Goal: Information Seeking & Learning: Learn about a topic

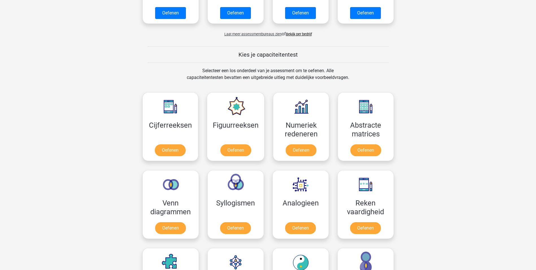
scroll to position [170, 0]
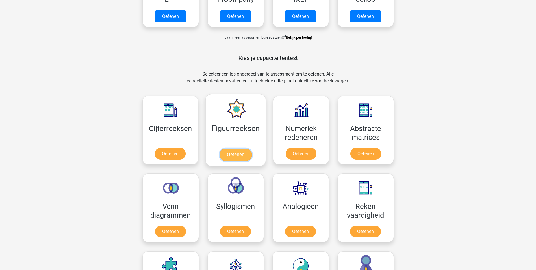
click at [234, 148] on link "Oefenen" at bounding box center [236, 154] width 32 height 12
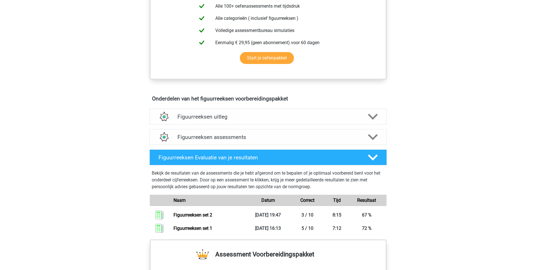
scroll to position [283, 0]
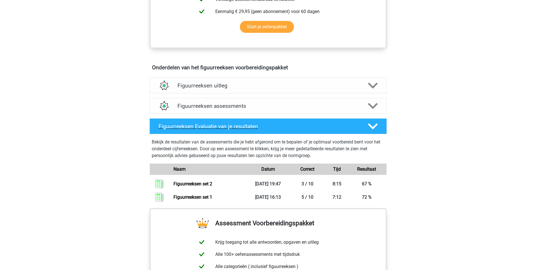
click at [374, 124] on icon at bounding box center [373, 126] width 10 height 10
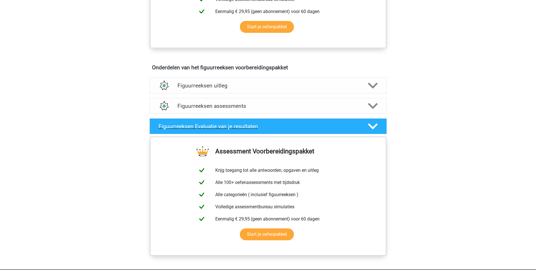
click at [374, 124] on icon at bounding box center [373, 126] width 10 height 10
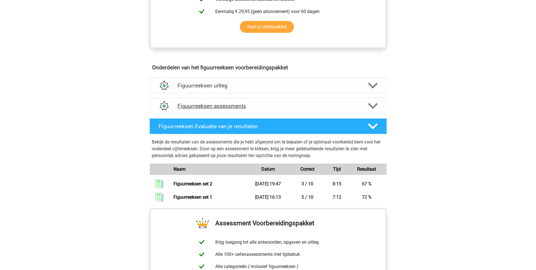
click at [372, 107] on polygon at bounding box center [373, 106] width 10 height 6
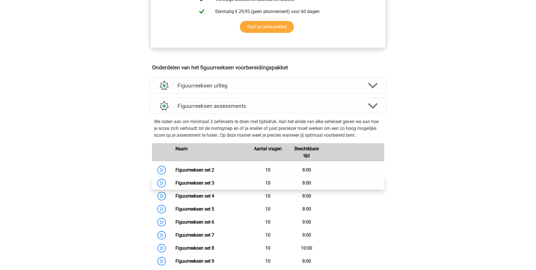
click at [196, 183] on link "Figuurreeksen set 3" at bounding box center [194, 182] width 39 height 5
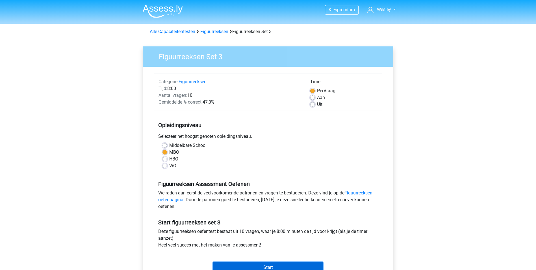
click at [279, 265] on input "Start" at bounding box center [268, 267] width 110 height 11
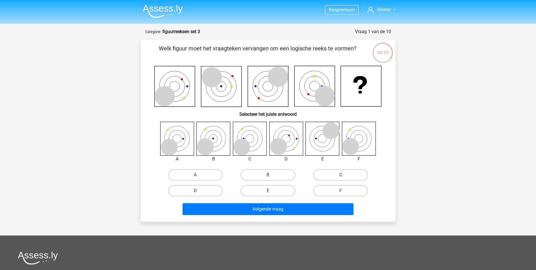
click at [339, 171] on label "C" at bounding box center [340, 174] width 55 height 11
click at [341, 175] on input "C" at bounding box center [343, 177] width 4 height 4
radio input "true"
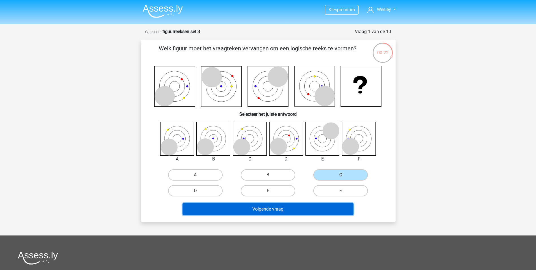
click at [279, 208] on button "Volgende vraag" at bounding box center [268, 209] width 171 height 12
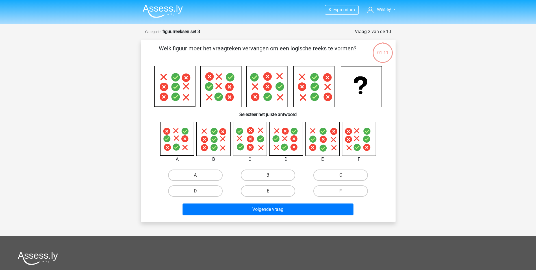
scroll to position [28, 0]
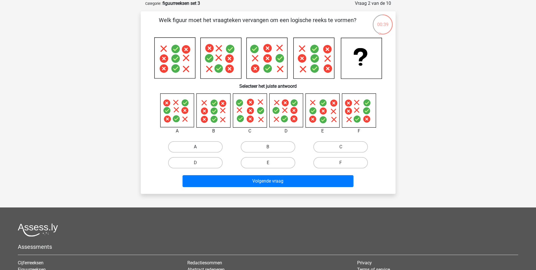
click at [188, 145] on label "A" at bounding box center [195, 146] width 55 height 11
click at [195, 147] on input "A" at bounding box center [197, 149] width 4 height 4
radio input "true"
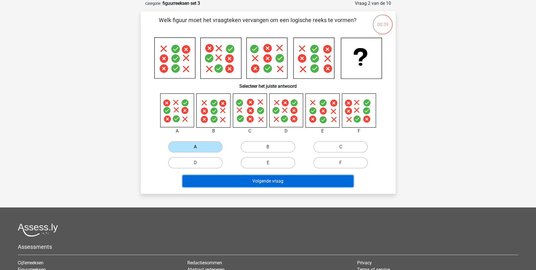
click at [270, 180] on button "Volgende vraag" at bounding box center [268, 181] width 171 height 12
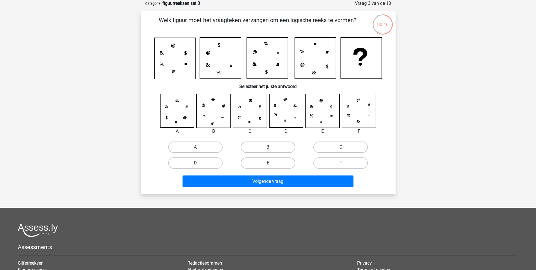
click at [350, 148] on label "C" at bounding box center [340, 146] width 55 height 11
click at [344, 148] on input "C" at bounding box center [343, 149] width 4 height 4
radio input "true"
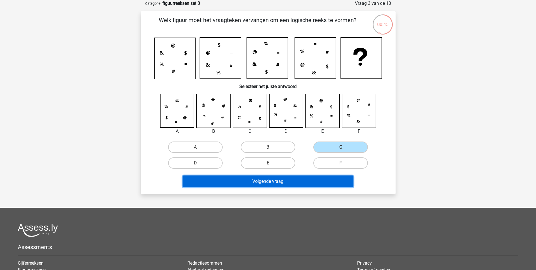
click at [285, 184] on button "Volgende vraag" at bounding box center [268, 181] width 171 height 12
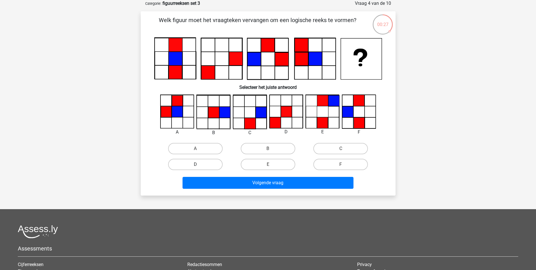
click at [195, 164] on label "D" at bounding box center [195, 164] width 55 height 11
click at [195, 164] on input "D" at bounding box center [197, 166] width 4 height 4
radio input "true"
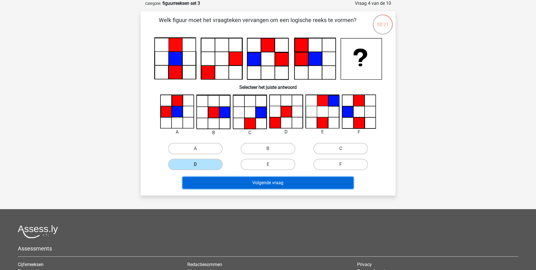
click at [264, 183] on button "Volgende vraag" at bounding box center [268, 183] width 171 height 12
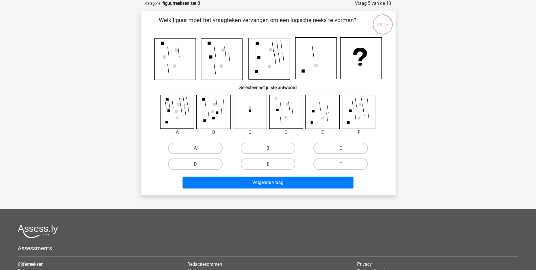
drag, startPoint x: 272, startPoint y: 149, endPoint x: 270, endPoint y: 152, distance: 3.7
click at [272, 148] on input "B" at bounding box center [270, 150] width 4 height 4
radio input "true"
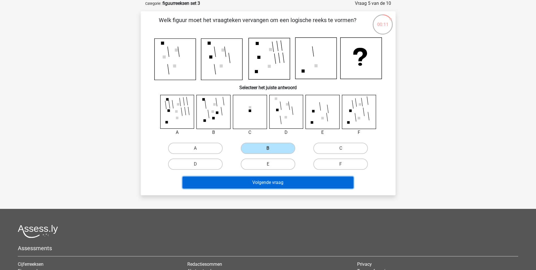
click at [266, 185] on button "Volgende vraag" at bounding box center [268, 182] width 171 height 12
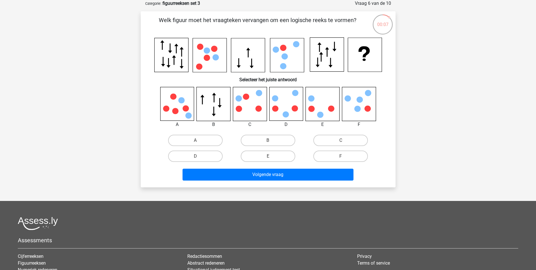
click at [343, 141] on input "C" at bounding box center [343, 142] width 4 height 4
radio input "true"
click at [286, 165] on div "Volgende vraag" at bounding box center [268, 173] width 237 height 19
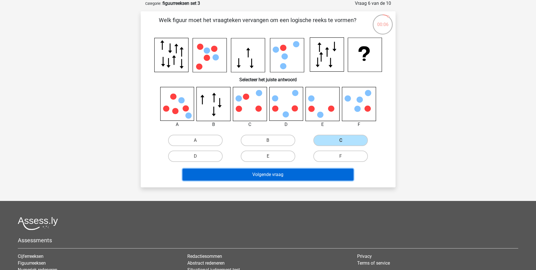
click at [278, 173] on button "Volgende vraag" at bounding box center [268, 174] width 171 height 12
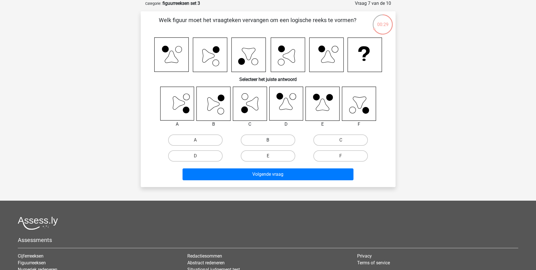
click at [257, 138] on label "B" at bounding box center [268, 139] width 55 height 11
click at [268, 140] on input "B" at bounding box center [270, 142] width 4 height 4
radio input "true"
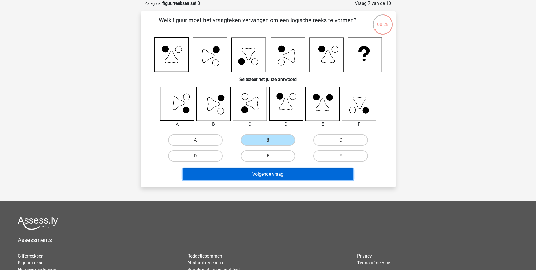
click at [309, 175] on button "Volgende vraag" at bounding box center [268, 174] width 171 height 12
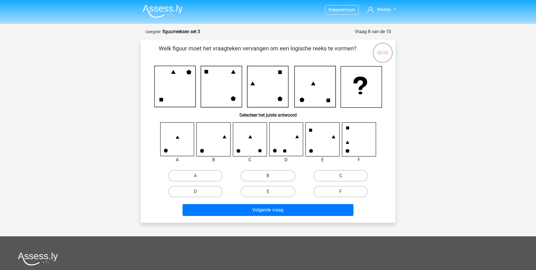
scroll to position [28, 0]
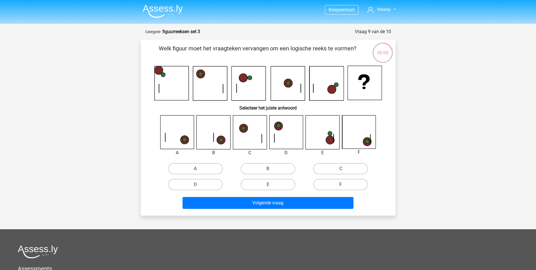
click at [340, 182] on label "F" at bounding box center [340, 184] width 55 height 11
click at [341, 184] on input "F" at bounding box center [343, 186] width 4 height 4
radio input "true"
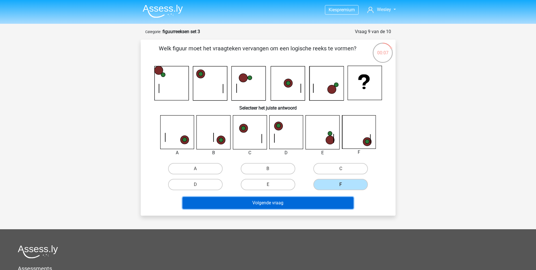
click at [309, 206] on button "Volgende vraag" at bounding box center [268, 203] width 171 height 12
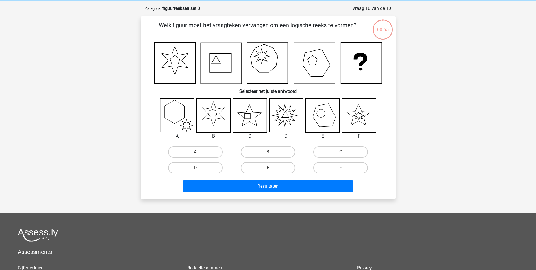
scroll to position [28, 0]
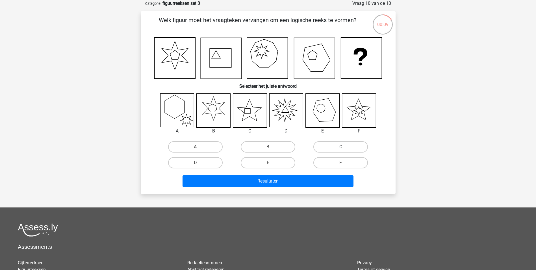
click at [339, 146] on label "C" at bounding box center [340, 146] width 55 height 11
click at [341, 147] on input "C" at bounding box center [343, 149] width 4 height 4
radio input "true"
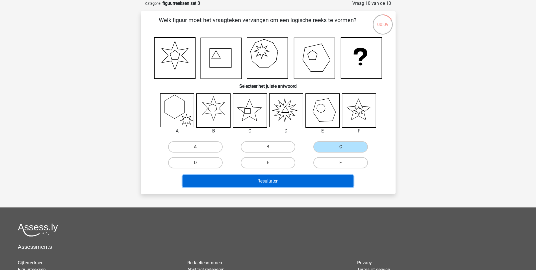
click at [305, 181] on button "Resultaten" at bounding box center [268, 181] width 171 height 12
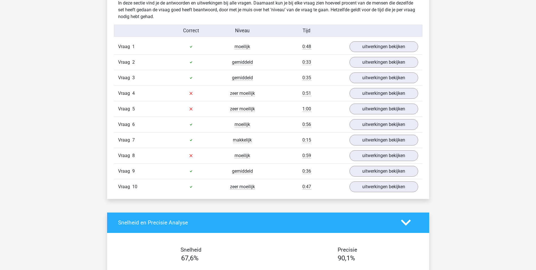
scroll to position [452, 0]
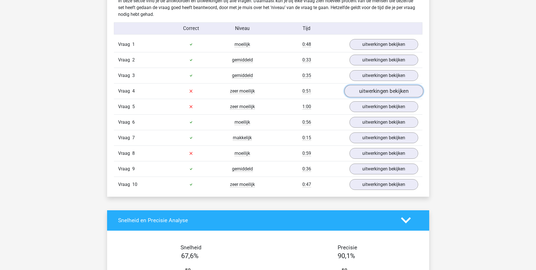
click at [384, 93] on link "uitwerkingen bekijken" at bounding box center [383, 91] width 79 height 12
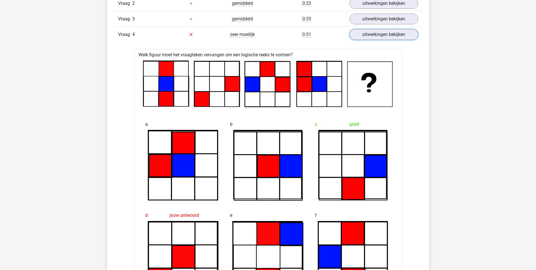
scroll to position [537, 0]
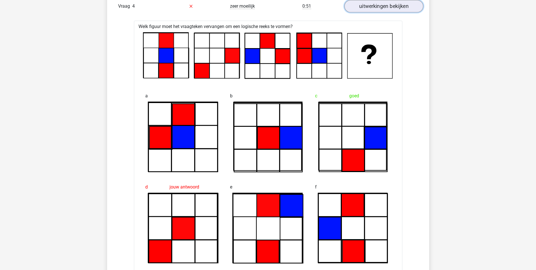
click at [395, 4] on link "uitwerkingen bekijken" at bounding box center [383, 6] width 79 height 12
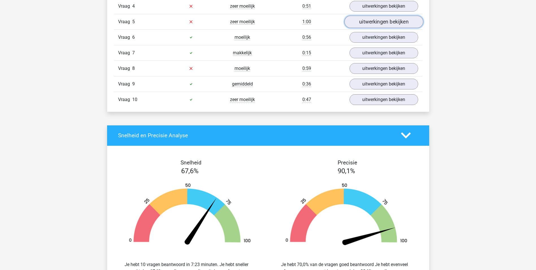
click at [374, 24] on link "uitwerkingen bekijken" at bounding box center [383, 22] width 79 height 12
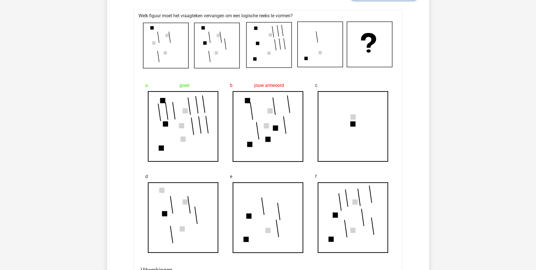
scroll to position [480, 0]
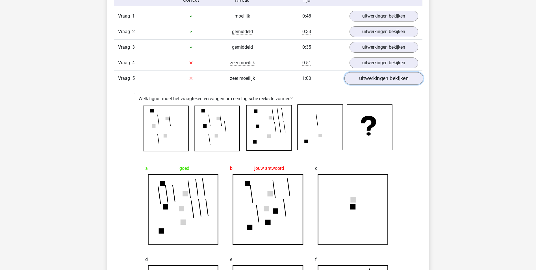
click at [385, 79] on link "uitwerkingen bekijken" at bounding box center [383, 78] width 79 height 12
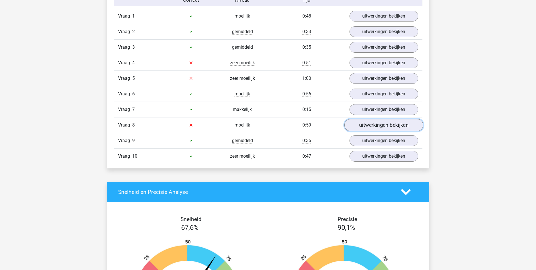
click at [381, 127] on link "uitwerkingen bekijken" at bounding box center [383, 125] width 79 height 12
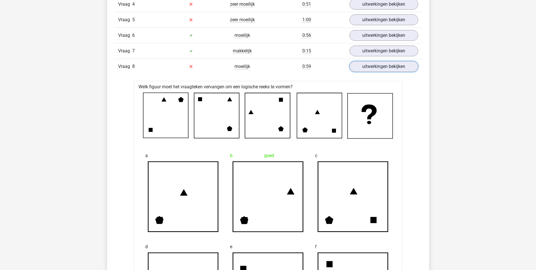
scroll to position [509, 0]
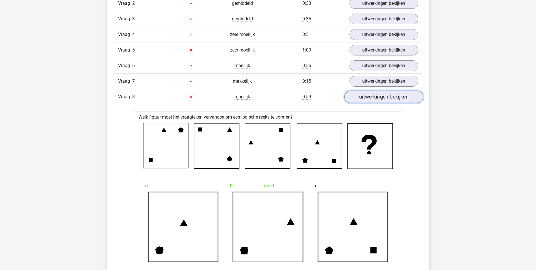
click at [388, 97] on link "uitwerkingen bekijken" at bounding box center [383, 96] width 79 height 12
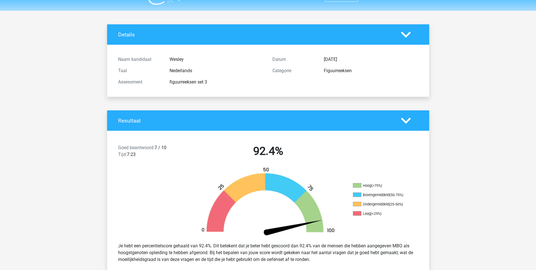
scroll to position [0, 0]
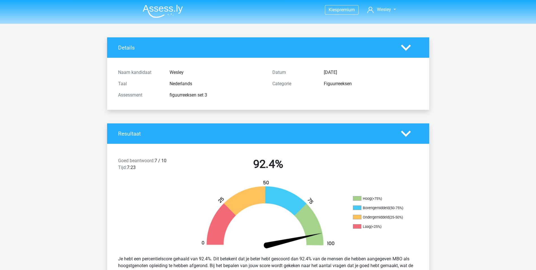
click at [163, 7] on img at bounding box center [163, 11] width 40 height 13
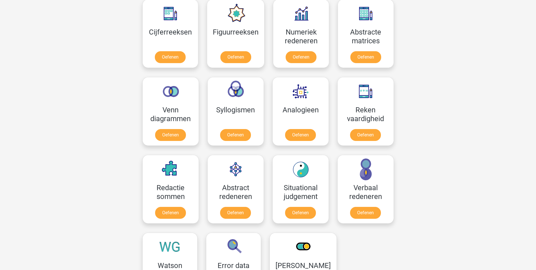
scroll to position [254, 0]
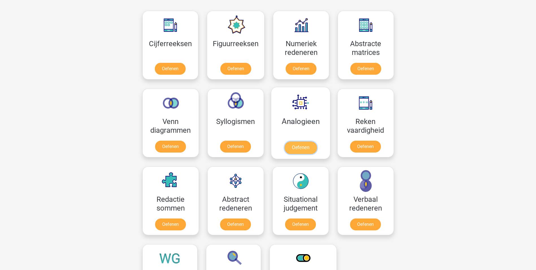
click at [297, 141] on link "Oefenen" at bounding box center [300, 147] width 32 height 12
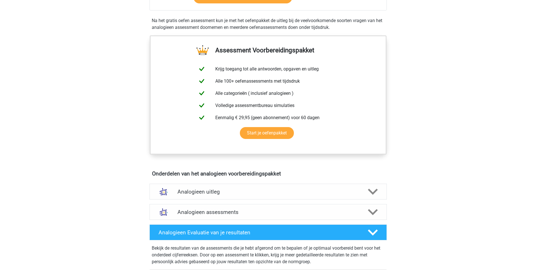
scroll to position [226, 0]
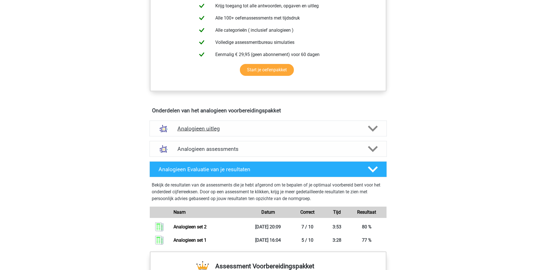
click at [372, 125] on icon at bounding box center [373, 128] width 10 height 10
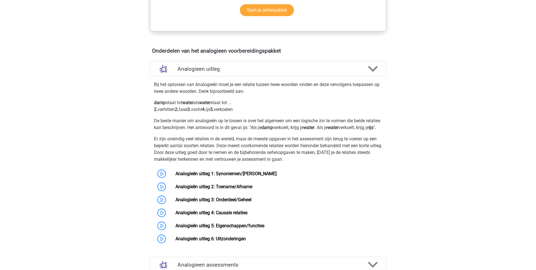
scroll to position [283, 0]
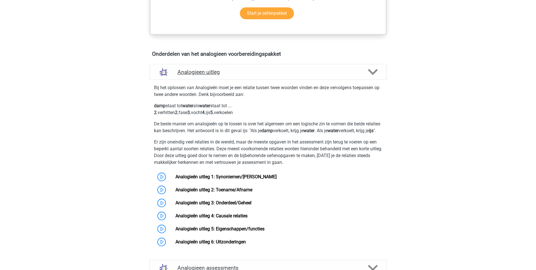
click at [371, 73] on polygon at bounding box center [373, 72] width 10 height 6
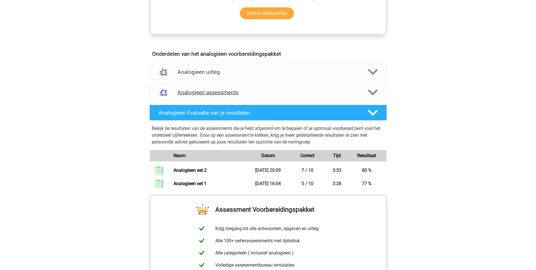
click at [374, 93] on polygon at bounding box center [373, 92] width 10 height 6
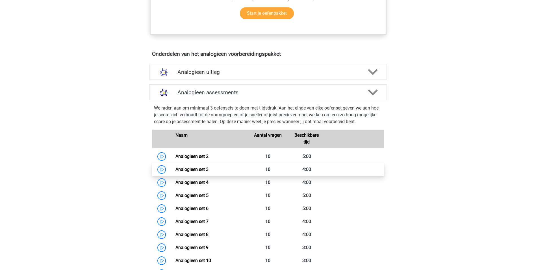
click at [196, 172] on link "Analogieen set 3" at bounding box center [191, 168] width 33 height 5
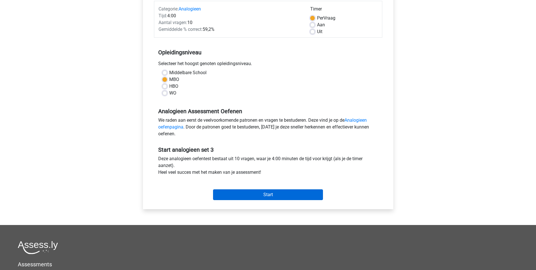
scroll to position [85, 0]
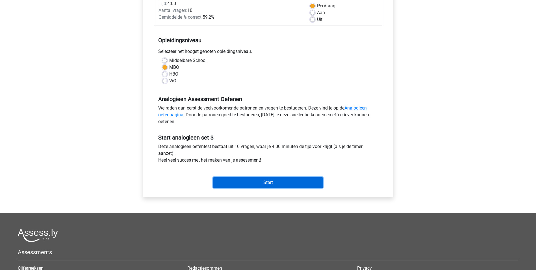
click at [266, 181] on input "Start" at bounding box center [268, 182] width 110 height 11
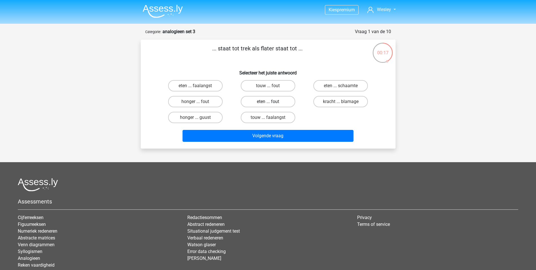
click at [270, 97] on label "eten ... fout" at bounding box center [268, 101] width 55 height 11
click at [270, 101] on input "eten ... fout" at bounding box center [270, 103] width 4 height 4
radio input "true"
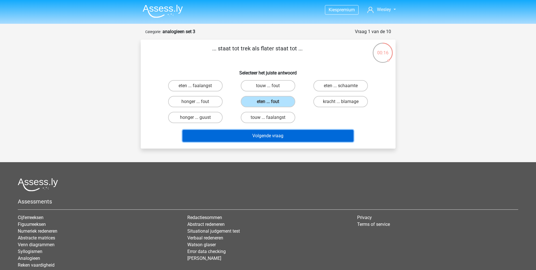
click at [266, 134] on button "Volgende vraag" at bounding box center [268, 136] width 171 height 12
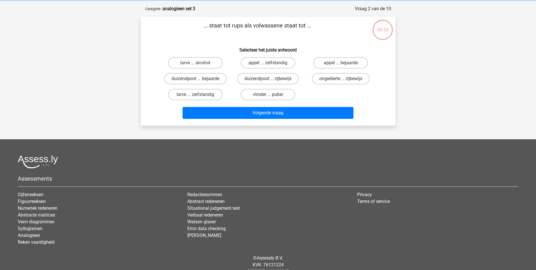
scroll to position [28, 0]
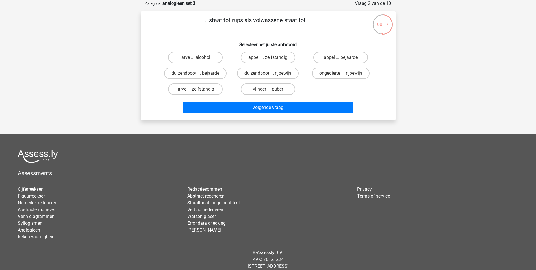
click at [270, 90] on input "vlinder ... puber" at bounding box center [270, 91] width 4 height 4
radio input "true"
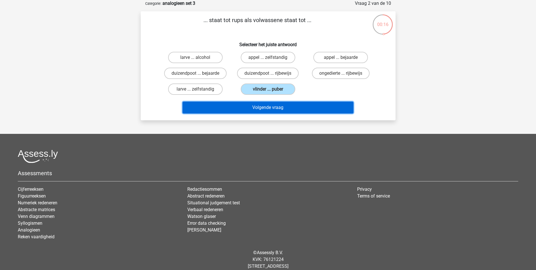
click at [273, 109] on button "Volgende vraag" at bounding box center [268, 107] width 171 height 12
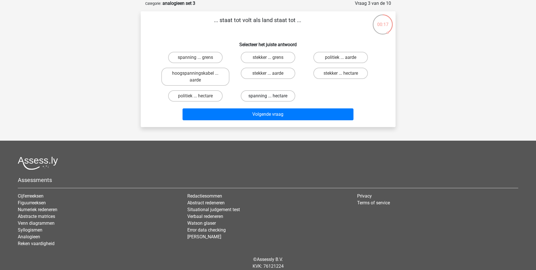
click at [274, 99] on label "spanning ... hectare" at bounding box center [268, 95] width 55 height 11
click at [272, 99] on input "spanning ... hectare" at bounding box center [270, 98] width 4 height 4
radio input "true"
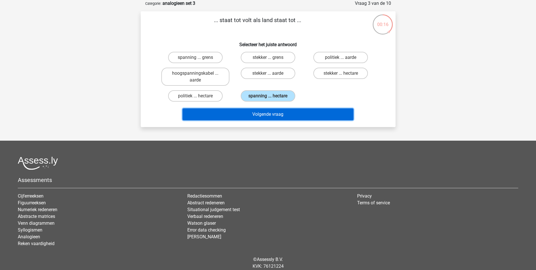
click at [274, 113] on button "Volgende vraag" at bounding box center [268, 114] width 171 height 12
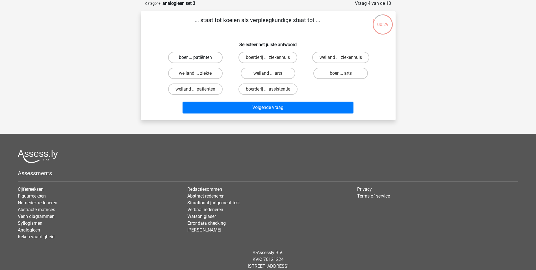
click at [204, 59] on label "boer ... patiënten" at bounding box center [195, 57] width 55 height 11
click at [199, 59] on input "boer ... patiënten" at bounding box center [197, 59] width 4 height 4
radio input "true"
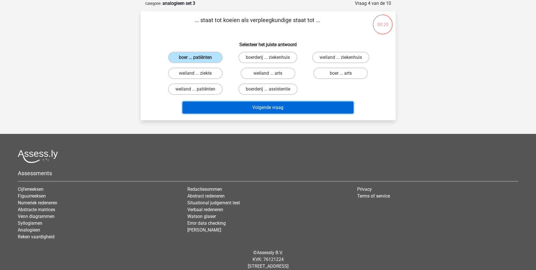
click at [282, 113] on button "Volgende vraag" at bounding box center [268, 107] width 171 height 12
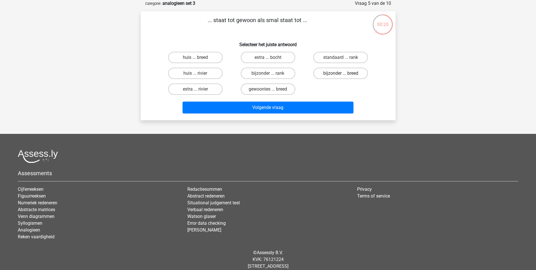
click at [342, 71] on label "bijzonder ... breed" at bounding box center [340, 73] width 55 height 11
click at [342, 73] on input "bijzonder ... breed" at bounding box center [343, 75] width 4 height 4
radio input "true"
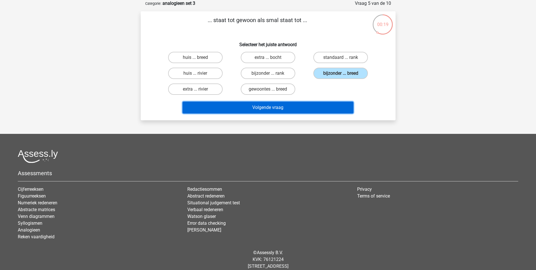
click at [274, 105] on button "Volgende vraag" at bounding box center [268, 107] width 171 height 12
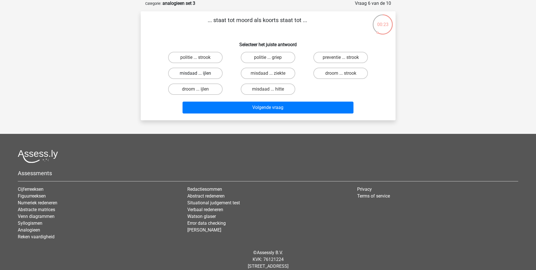
click at [201, 73] on label "misdaad ... ijlen" at bounding box center [195, 73] width 55 height 11
click at [199, 73] on input "misdaad ... ijlen" at bounding box center [197, 75] width 4 height 4
radio input "true"
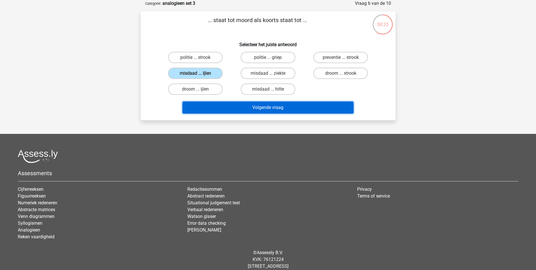
click at [250, 110] on button "Volgende vraag" at bounding box center [268, 107] width 171 height 12
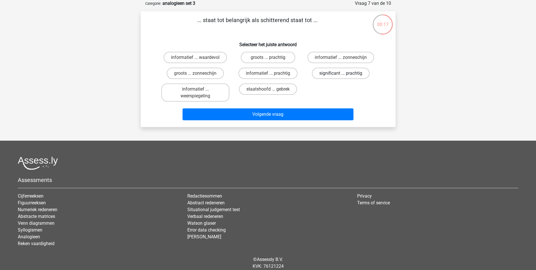
click at [334, 74] on label "significant ... prachtig" at bounding box center [341, 73] width 58 height 11
click at [341, 74] on input "significant ... prachtig" at bounding box center [343, 75] width 4 height 4
radio input "true"
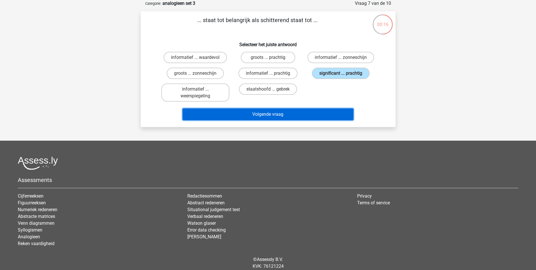
click at [263, 115] on button "Volgende vraag" at bounding box center [268, 114] width 171 height 12
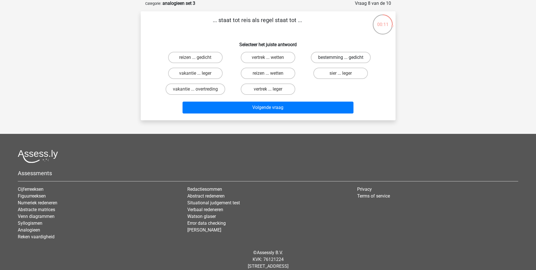
click at [336, 58] on label "bestemming ... gedicht" at bounding box center [341, 57] width 60 height 11
click at [341, 58] on input "bestemming ... gedicht" at bounding box center [343, 59] width 4 height 4
radio input "true"
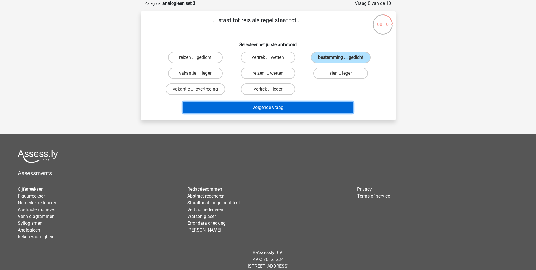
click at [269, 109] on button "Volgende vraag" at bounding box center [268, 107] width 171 height 12
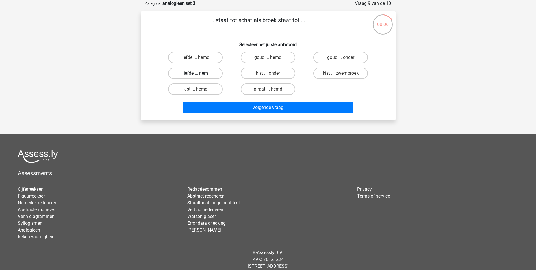
click at [199, 74] on label "liefde ... riem" at bounding box center [195, 73] width 55 height 11
click at [199, 74] on input "liefde ... riem" at bounding box center [197, 75] width 4 height 4
radio input "true"
click at [207, 91] on label "kist ... hemd" at bounding box center [195, 88] width 55 height 11
click at [199, 91] on input "kist ... hemd" at bounding box center [197, 91] width 4 height 4
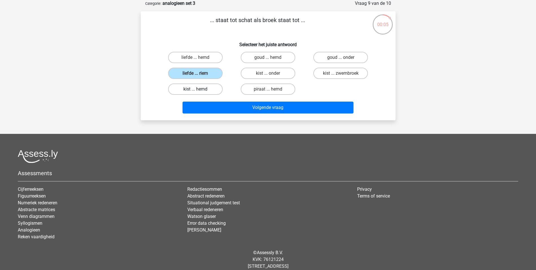
radio input "true"
click at [266, 89] on label "piraat ... hemd" at bounding box center [268, 88] width 55 height 11
click at [268, 89] on input "piraat ... hemd" at bounding box center [270, 91] width 4 height 4
radio input "true"
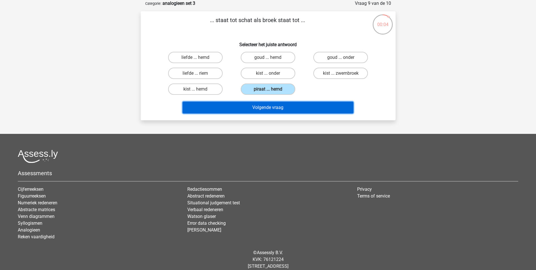
click at [265, 108] on button "Volgende vraag" at bounding box center [268, 107] width 171 height 12
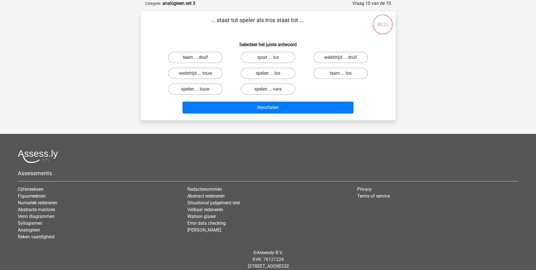
click at [204, 58] on label "team ... druif" at bounding box center [195, 57] width 55 height 11
click at [199, 58] on input "team ... druif" at bounding box center [197, 59] width 4 height 4
radio input "true"
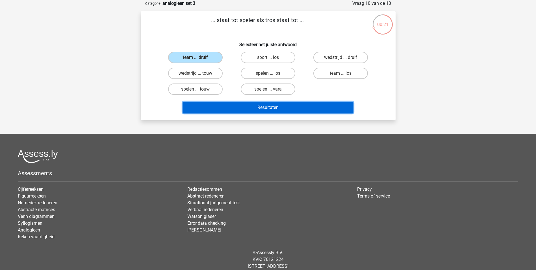
click at [279, 109] on button "Resultaten" at bounding box center [268, 107] width 171 height 12
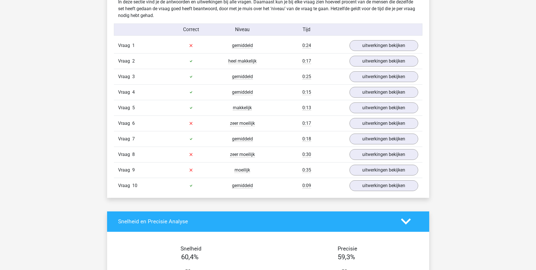
scroll to position [452, 0]
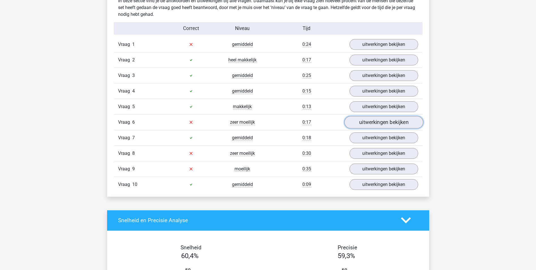
click at [365, 122] on link "uitwerkingen bekijken" at bounding box center [383, 122] width 79 height 12
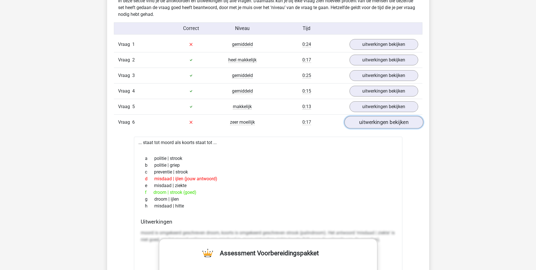
click at [375, 120] on link "uitwerkingen bekijken" at bounding box center [383, 122] width 79 height 12
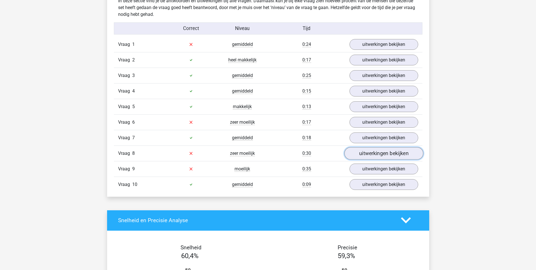
click at [372, 152] on link "uitwerkingen bekijken" at bounding box center [383, 153] width 79 height 12
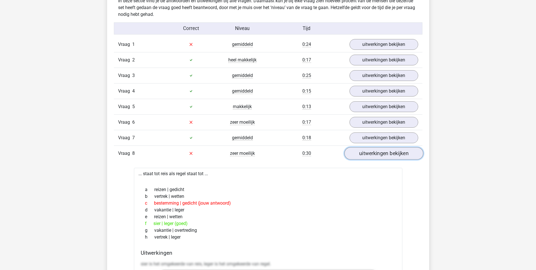
click at [372, 152] on link "uitwerkingen bekijken" at bounding box center [383, 153] width 79 height 12
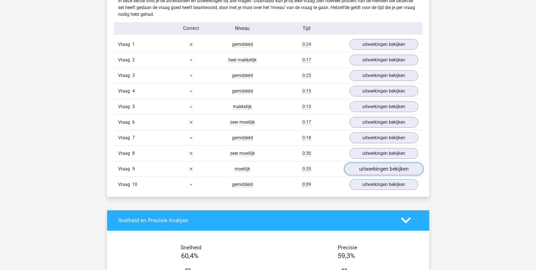
click at [372, 168] on link "uitwerkingen bekijken" at bounding box center [383, 168] width 79 height 12
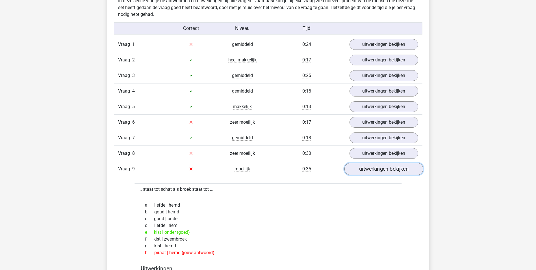
click at [372, 168] on link "uitwerkingen bekijken" at bounding box center [383, 168] width 79 height 12
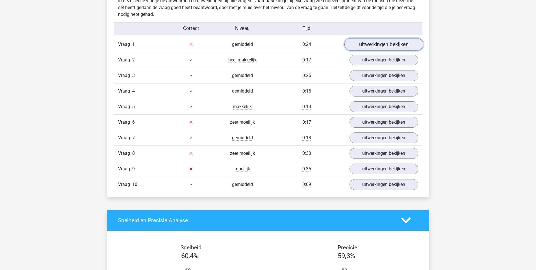
click at [381, 45] on link "uitwerkingen bekijken" at bounding box center [383, 44] width 79 height 12
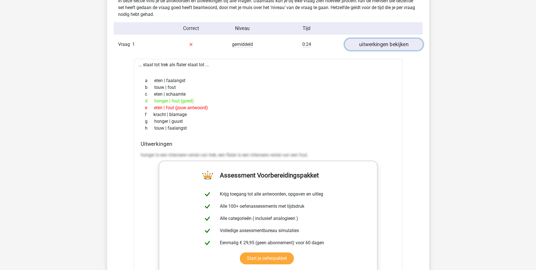
click at [381, 45] on link "uitwerkingen bekijken" at bounding box center [383, 44] width 79 height 12
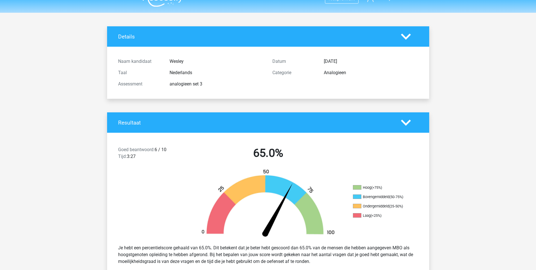
scroll to position [0, 0]
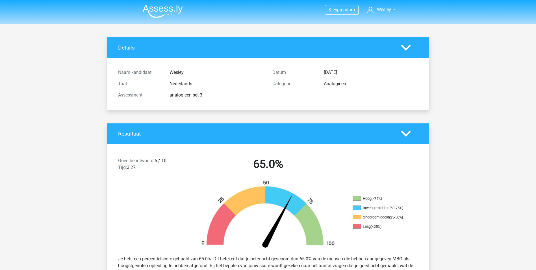
click at [158, 9] on img at bounding box center [163, 11] width 40 height 13
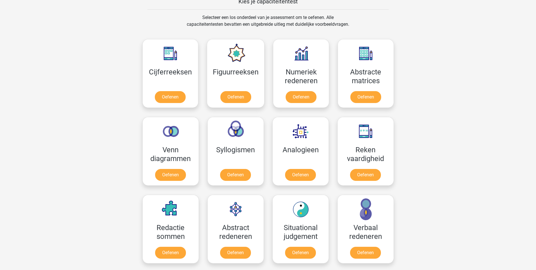
scroll to position [254, 0]
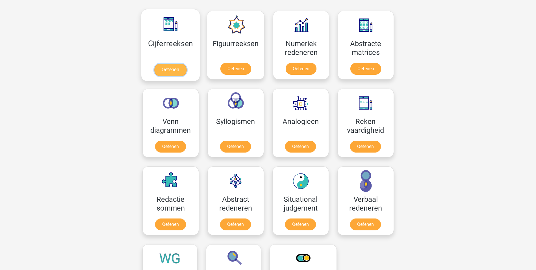
click at [176, 64] on link "Oefenen" at bounding box center [170, 70] width 32 height 12
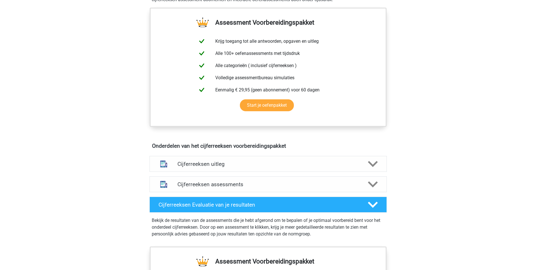
scroll to position [226, 0]
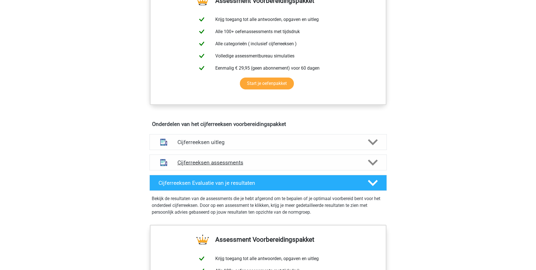
click at [373, 166] on polygon at bounding box center [373, 162] width 10 height 6
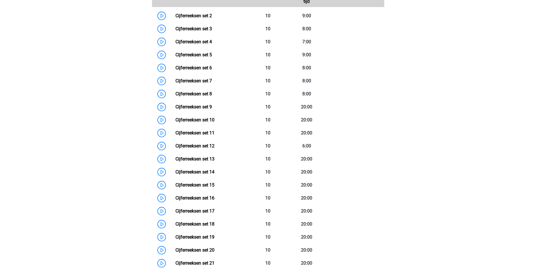
scroll to position [424, 0]
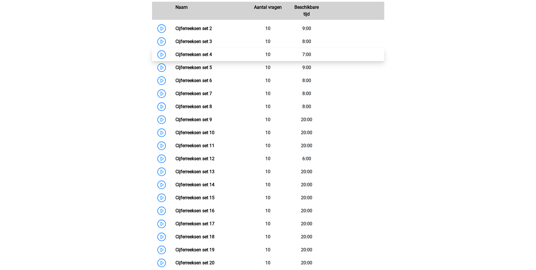
click at [203, 57] on link "Cijferreeksen set 4" at bounding box center [193, 54] width 36 height 5
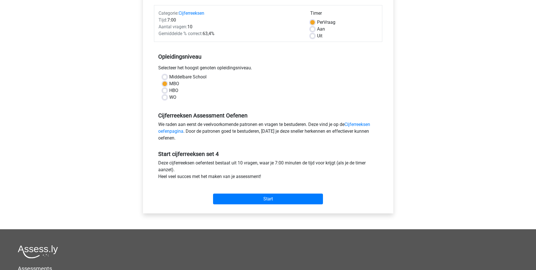
scroll to position [141, 0]
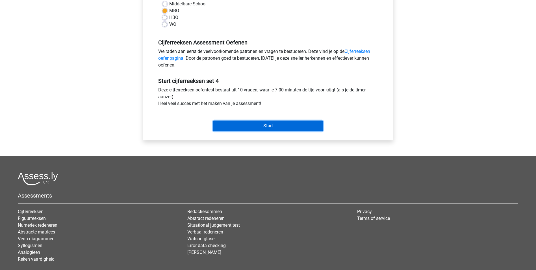
click at [272, 127] on input "Start" at bounding box center [268, 125] width 110 height 11
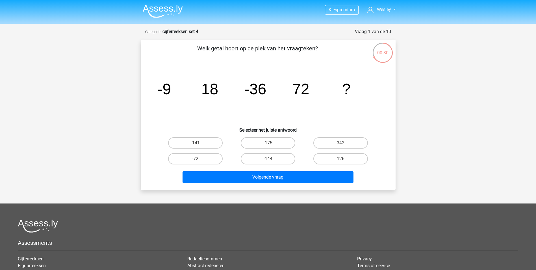
click at [272, 159] on input "-144" at bounding box center [270, 161] width 4 height 4
radio input "true"
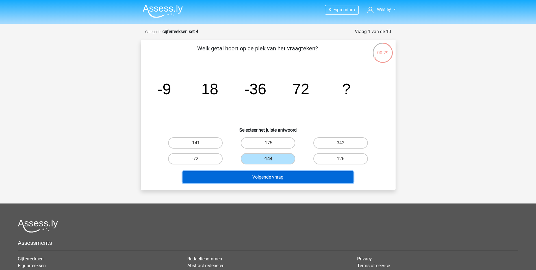
click at [269, 178] on button "Volgende vraag" at bounding box center [268, 177] width 171 height 12
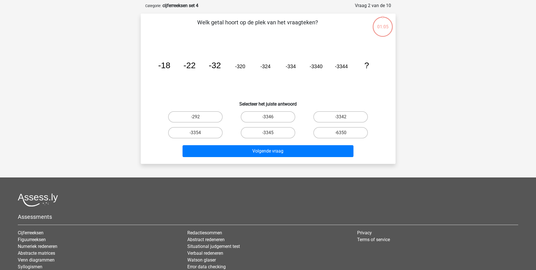
scroll to position [28, 0]
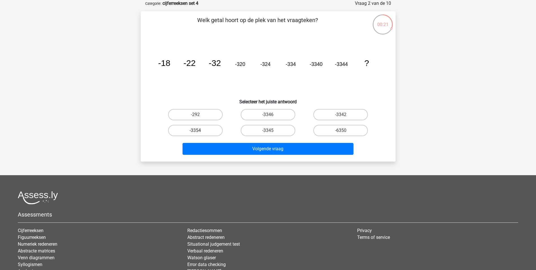
click at [195, 131] on label "-3354" at bounding box center [195, 130] width 55 height 11
click at [195, 131] on input "-3354" at bounding box center [197, 132] width 4 height 4
radio input "true"
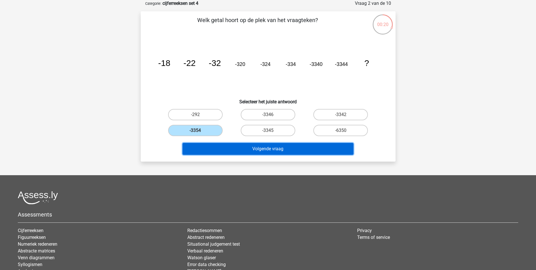
click at [230, 145] on button "Volgende vraag" at bounding box center [268, 149] width 171 height 12
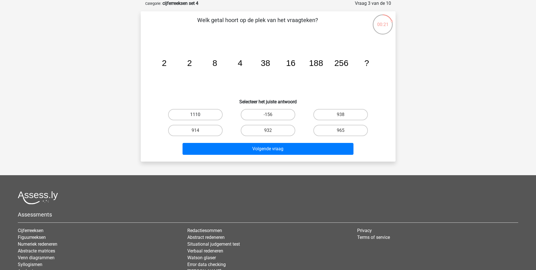
click at [204, 113] on label "1110" at bounding box center [195, 114] width 55 height 11
click at [199, 114] on input "1110" at bounding box center [197, 116] width 4 height 4
radio input "true"
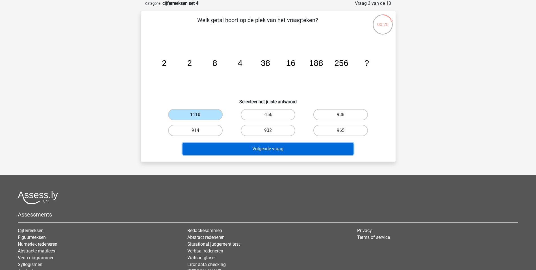
click at [255, 149] on button "Volgende vraag" at bounding box center [268, 149] width 171 height 12
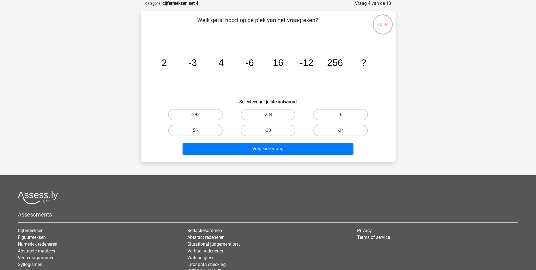
drag, startPoint x: 276, startPoint y: 116, endPoint x: 274, endPoint y: 124, distance: 8.2
click at [276, 116] on label "-284" at bounding box center [268, 114] width 55 height 11
click at [272, 116] on input "-284" at bounding box center [270, 116] width 4 height 4
radio input "true"
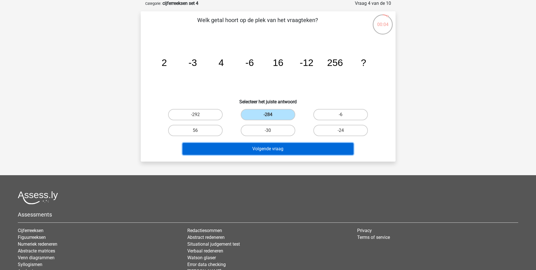
click at [271, 144] on button "Volgende vraag" at bounding box center [268, 149] width 171 height 12
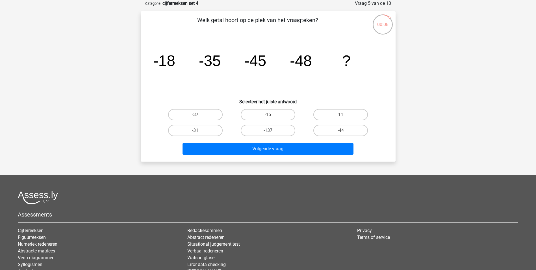
click at [284, 134] on label "-137" at bounding box center [268, 130] width 55 height 11
click at [272, 134] on input "-137" at bounding box center [270, 132] width 4 height 4
radio input "true"
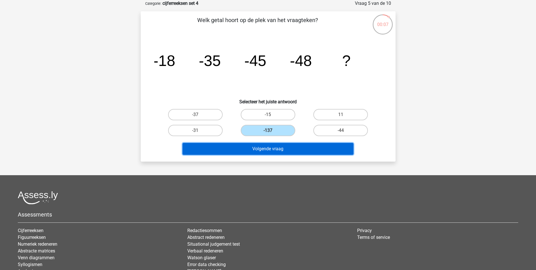
click at [292, 149] on button "Volgende vraag" at bounding box center [268, 149] width 171 height 12
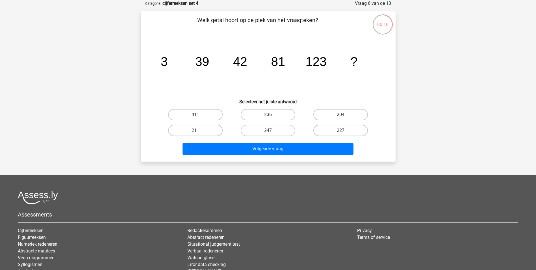
click at [340, 110] on label "204" at bounding box center [340, 114] width 55 height 11
click at [341, 114] on input "204" at bounding box center [343, 116] width 4 height 4
radio input "true"
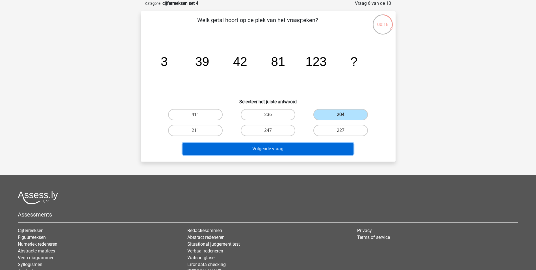
click at [297, 143] on button "Volgende vraag" at bounding box center [268, 149] width 171 height 12
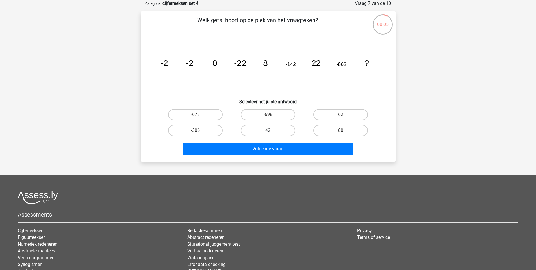
drag, startPoint x: 264, startPoint y: 127, endPoint x: 261, endPoint y: 131, distance: 5.7
click at [264, 128] on label "42" at bounding box center [268, 130] width 55 height 11
click at [268, 130] on input "42" at bounding box center [270, 132] width 4 height 4
radio input "true"
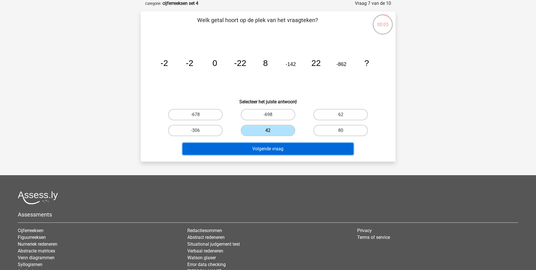
click at [246, 152] on button "Volgende vraag" at bounding box center [268, 149] width 171 height 12
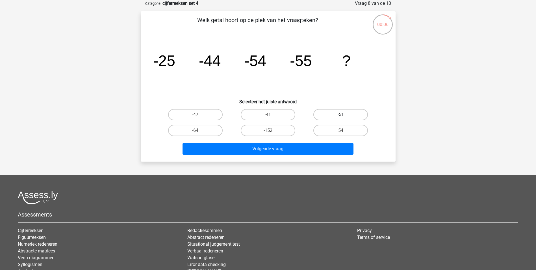
click at [339, 115] on label "-51" at bounding box center [340, 114] width 55 height 11
click at [341, 115] on input "-51" at bounding box center [343, 116] width 4 height 4
radio input "true"
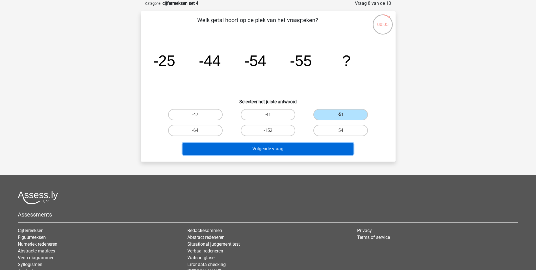
click at [303, 147] on button "Volgende vraag" at bounding box center [268, 149] width 171 height 12
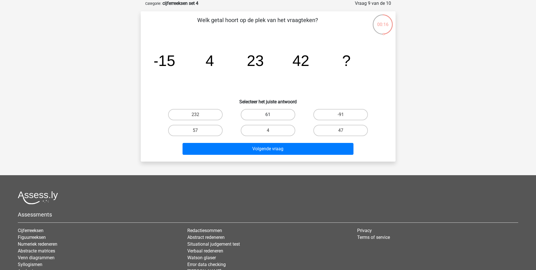
click at [276, 117] on label "61" at bounding box center [268, 114] width 55 height 11
click at [272, 117] on input "61" at bounding box center [270, 116] width 4 height 4
radio input "true"
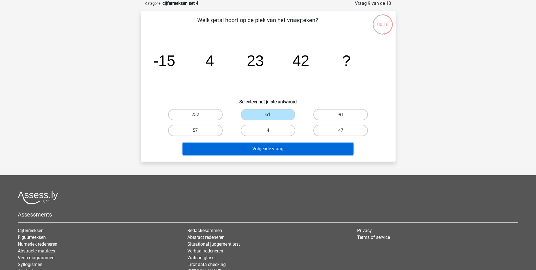
click at [275, 151] on button "Volgende vraag" at bounding box center [268, 149] width 171 height 12
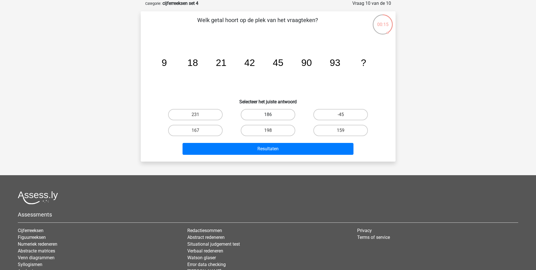
click at [263, 115] on label "186" at bounding box center [268, 114] width 55 height 11
click at [268, 115] on input "186" at bounding box center [270, 116] width 4 height 4
radio input "true"
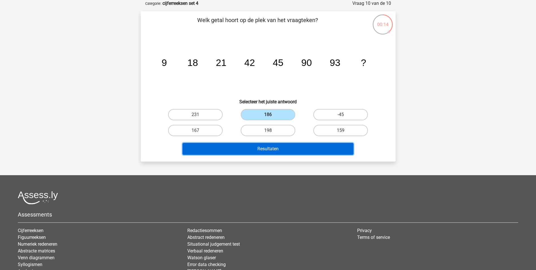
click at [257, 146] on button "Resultaten" at bounding box center [268, 149] width 171 height 12
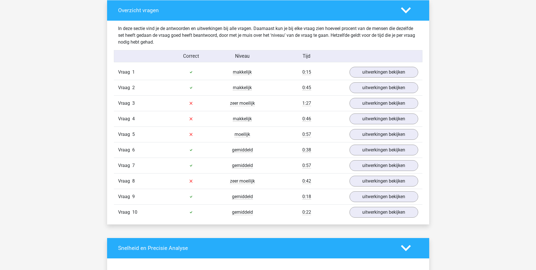
scroll to position [452, 0]
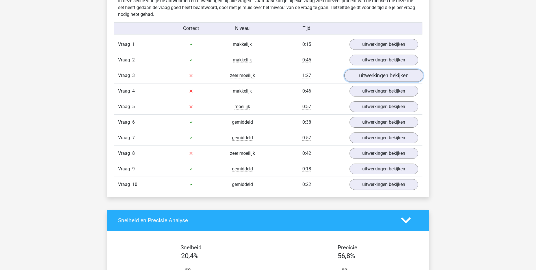
click at [382, 76] on link "uitwerkingen bekijken" at bounding box center [383, 75] width 79 height 12
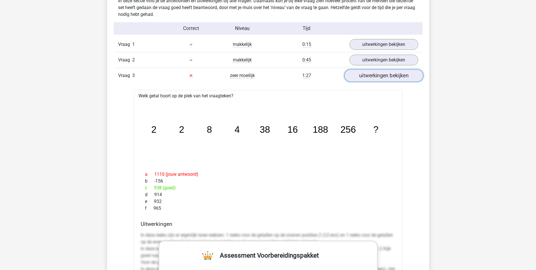
click at [372, 73] on link "uitwerkingen bekijken" at bounding box center [383, 75] width 79 height 12
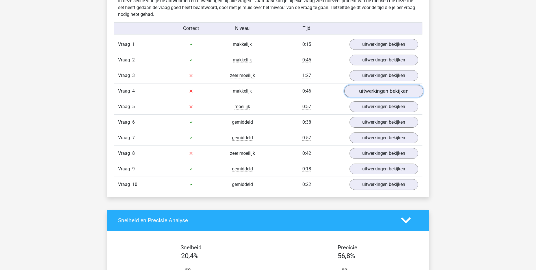
click at [371, 93] on link "uitwerkingen bekijken" at bounding box center [383, 91] width 79 height 12
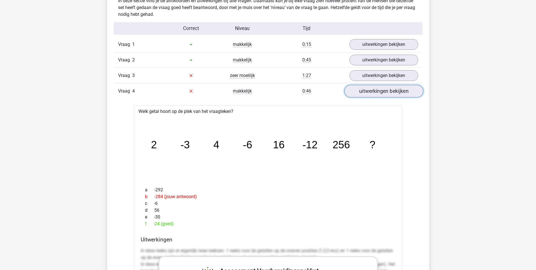
click at [371, 93] on link "uitwerkingen bekijken" at bounding box center [383, 91] width 79 height 12
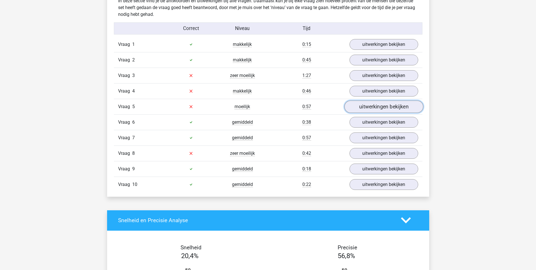
click at [372, 108] on link "uitwerkingen bekijken" at bounding box center [383, 106] width 79 height 12
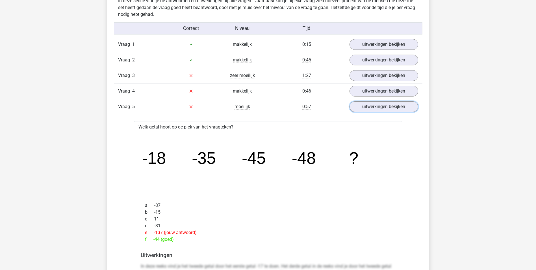
scroll to position [480, 0]
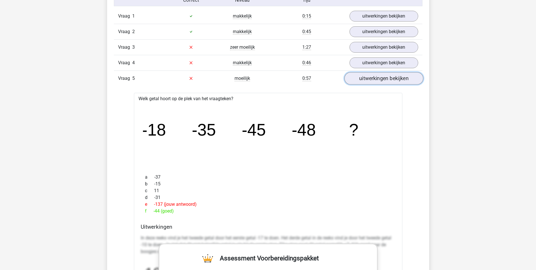
click at [384, 79] on link "uitwerkingen bekijken" at bounding box center [383, 78] width 79 height 12
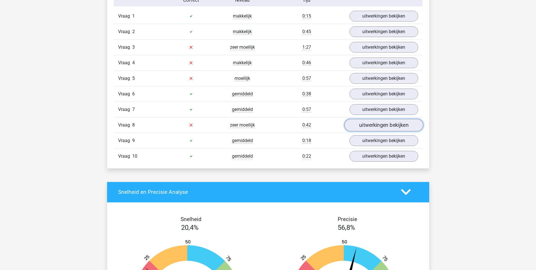
click at [377, 127] on link "uitwerkingen bekijken" at bounding box center [383, 125] width 79 height 12
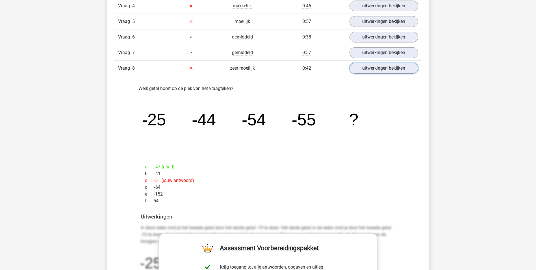
scroll to position [537, 0]
click at [376, 72] on link "uitwerkingen bekijken" at bounding box center [383, 68] width 79 height 12
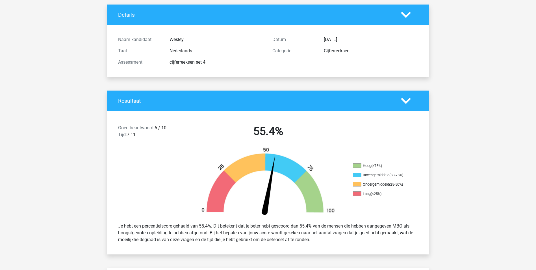
scroll to position [0, 0]
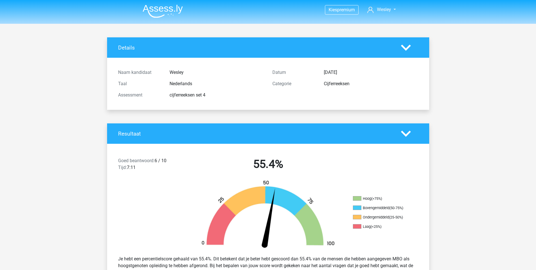
click at [168, 9] on img at bounding box center [163, 11] width 40 height 13
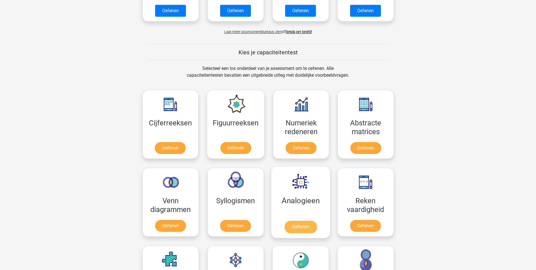
scroll to position [170, 0]
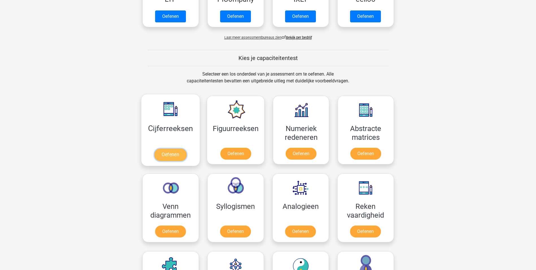
click at [172, 148] on link "Oefenen" at bounding box center [170, 154] width 32 height 12
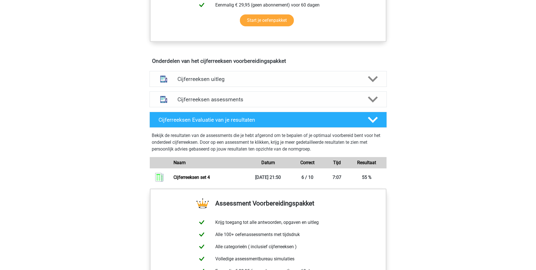
scroll to position [283, 0]
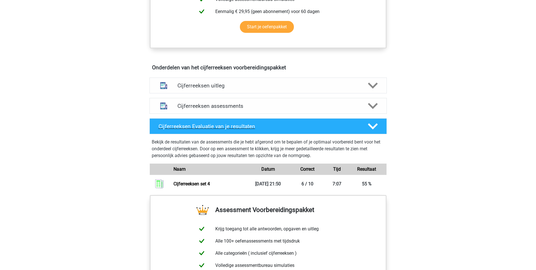
click at [369, 131] on icon at bounding box center [373, 126] width 10 height 10
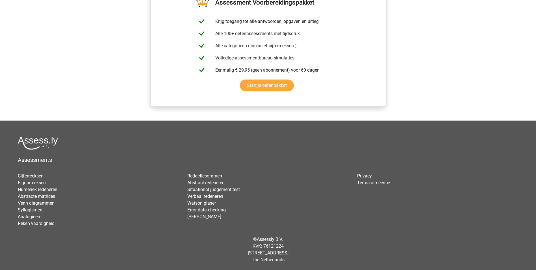
scroll to position [240, 0]
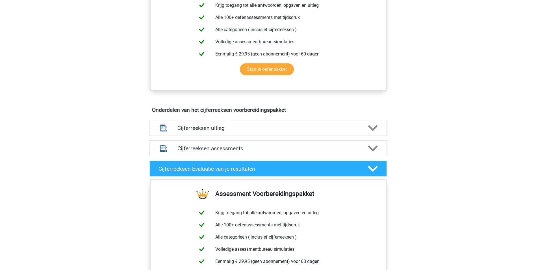
click at [367, 173] on div at bounding box center [372, 169] width 19 height 10
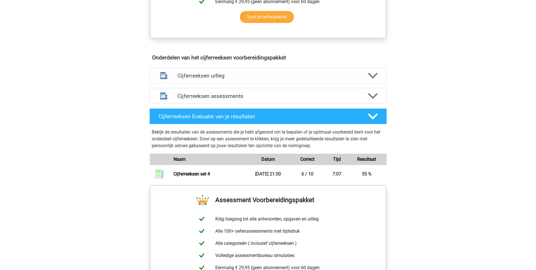
scroll to position [297, 0]
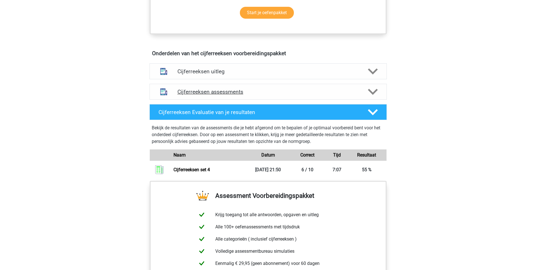
click at [330, 99] on div "Cijferreeksen assessments" at bounding box center [267, 92] width 237 height 16
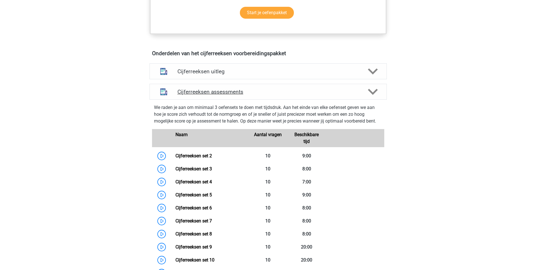
click at [330, 99] on div "Cijferreeksen assessments" at bounding box center [267, 92] width 237 height 16
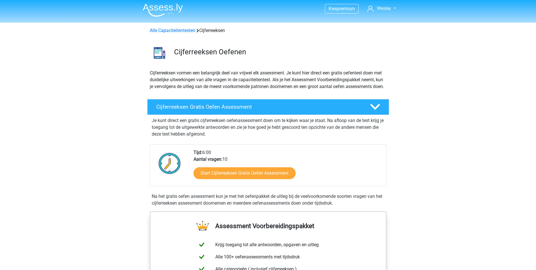
scroll to position [0, 0]
